Goal: Go to known website: Access a specific website the user already knows

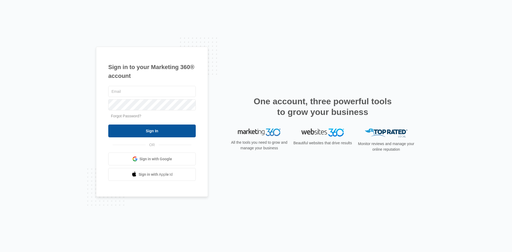
type input "[EMAIL_ADDRESS][DOMAIN_NAME]"
click at [151, 130] on input "Sign In" at bounding box center [152, 131] width 88 height 13
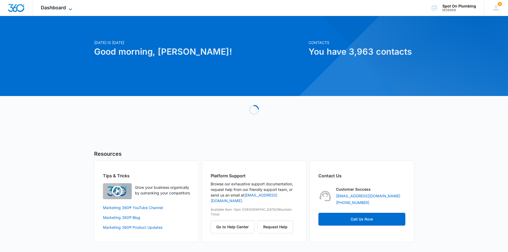
click at [68, 9] on icon at bounding box center [70, 9] width 6 height 6
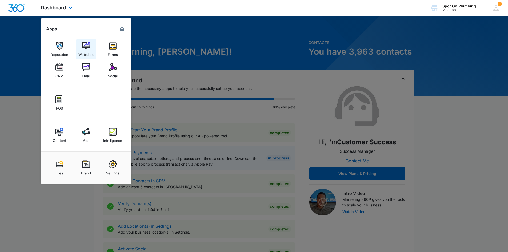
click at [86, 45] on img at bounding box center [86, 46] width 8 height 8
